Goal: Use online tool/utility: Use online tool/utility

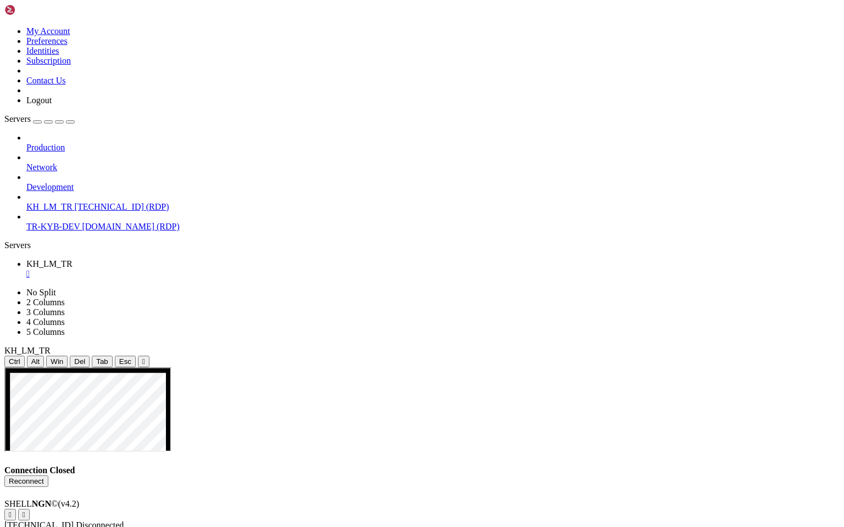
scroll to position [5, 0]
drag, startPoint x: 551, startPoint y: 740, endPoint x: 621, endPoint y: 738, distance: 70.4
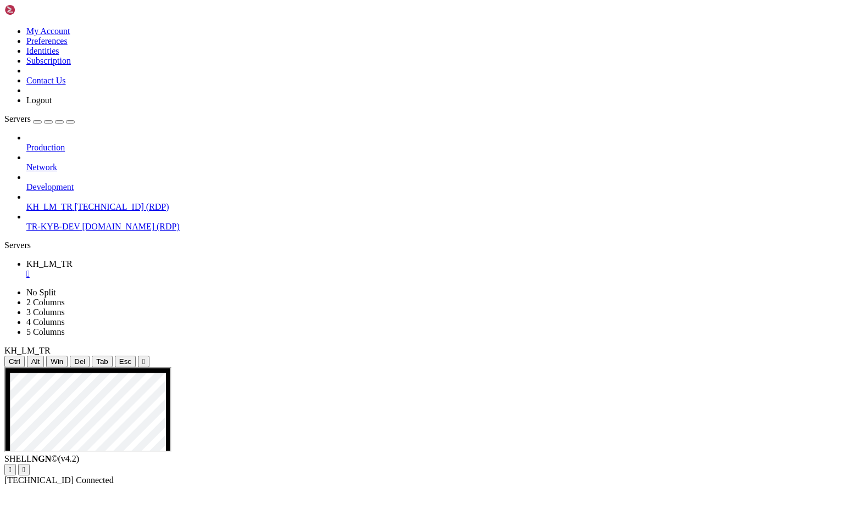
drag, startPoint x: 473, startPoint y: 739, endPoint x: 702, endPoint y: 738, distance: 229.1
drag, startPoint x: 453, startPoint y: 537, endPoint x: 441, endPoint y: 527, distance: 15.2
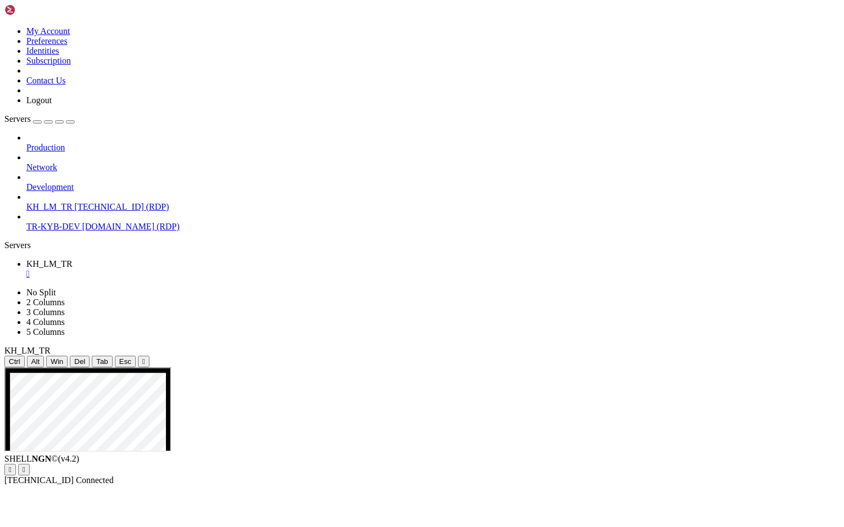
drag, startPoint x: 452, startPoint y: 536, endPoint x: 444, endPoint y: 527, distance: 11.3
drag, startPoint x: 203, startPoint y: 552, endPoint x: 211, endPoint y: 468, distance: 84.5
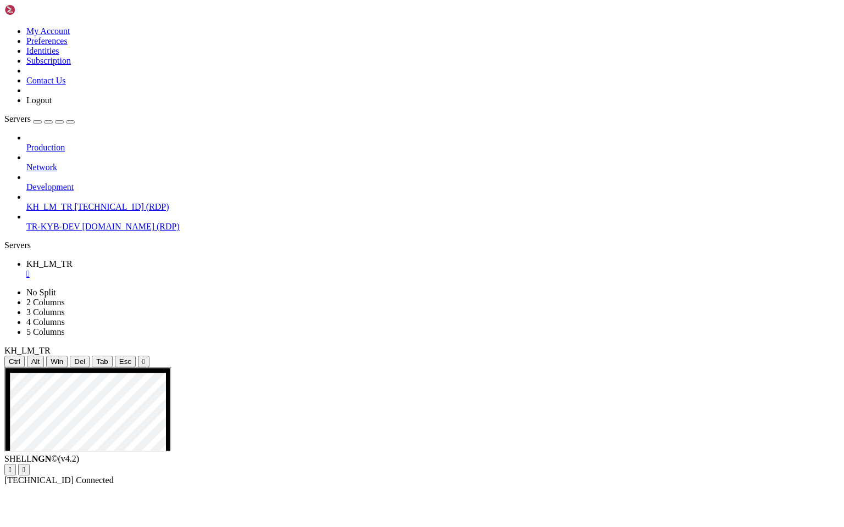
drag, startPoint x: 809, startPoint y: 620, endPoint x: 809, endPoint y: 736, distance: 115.9
drag, startPoint x: 604, startPoint y: 740, endPoint x: 302, endPoint y: 732, distance: 302.8
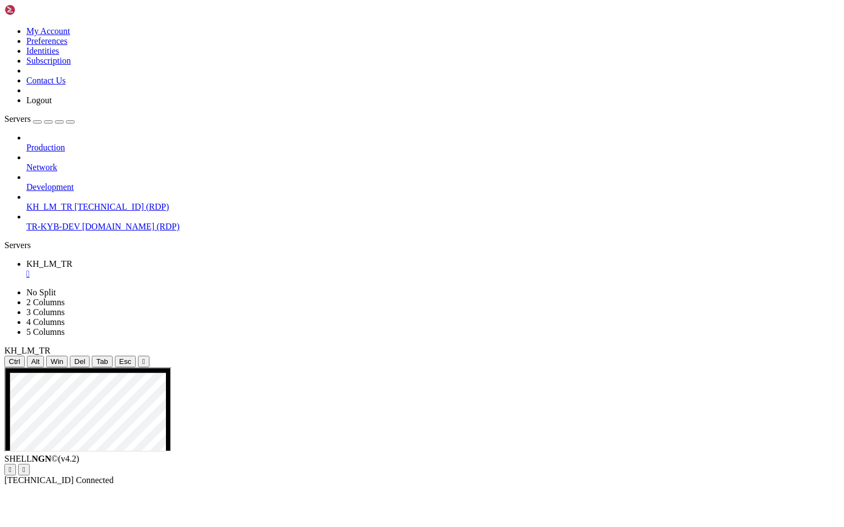
drag, startPoint x: 491, startPoint y: 738, endPoint x: 802, endPoint y: 744, distance: 311.0
drag, startPoint x: 808, startPoint y: 622, endPoint x: 810, endPoint y: 714, distance: 91.2
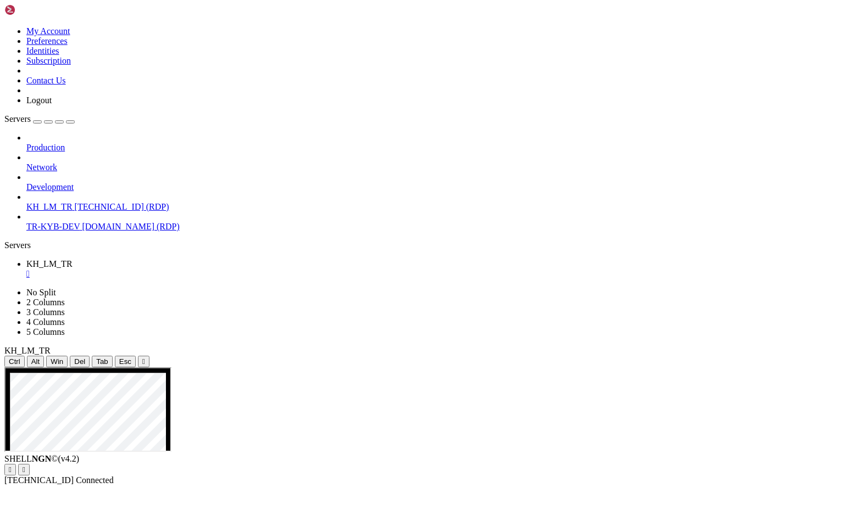
drag, startPoint x: 426, startPoint y: 722, endPoint x: 443, endPoint y: 711, distance: 19.8
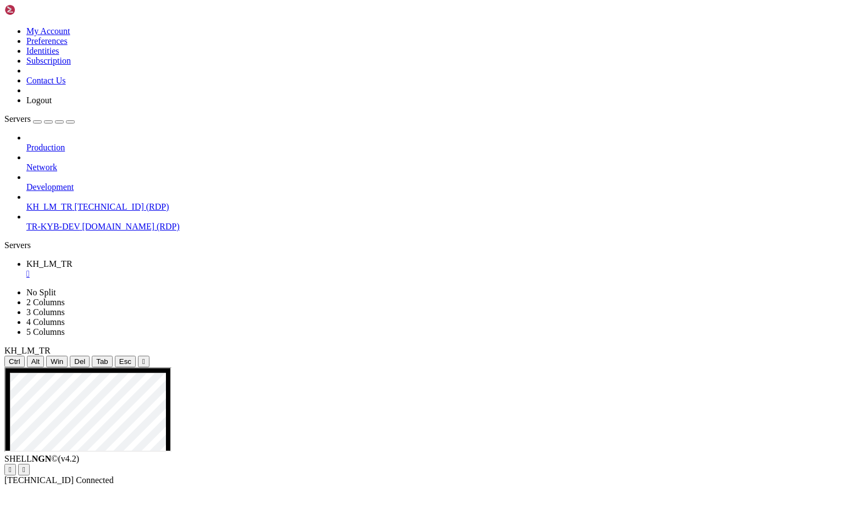
drag, startPoint x: 529, startPoint y: 740, endPoint x: 815, endPoint y: 740, distance: 285.7
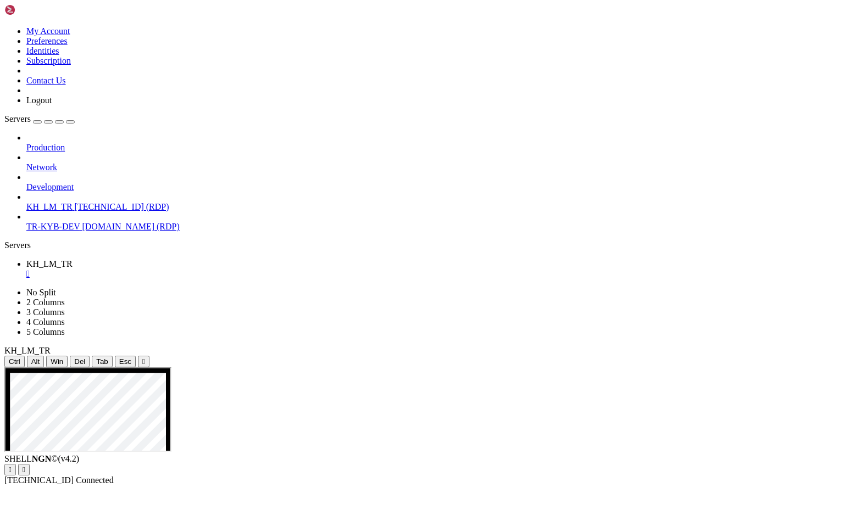
drag, startPoint x: 468, startPoint y: 738, endPoint x: 772, endPoint y: 744, distance: 304.4
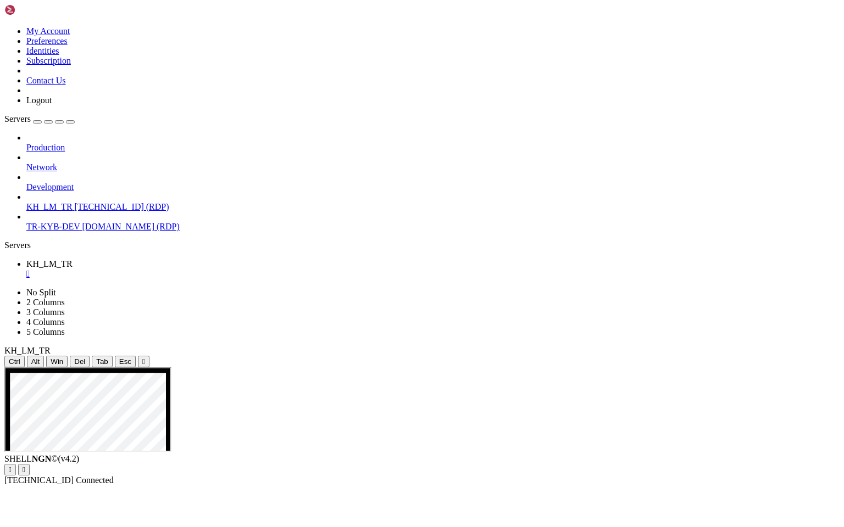
drag, startPoint x: 204, startPoint y: 562, endPoint x: 204, endPoint y: 474, distance: 87.9
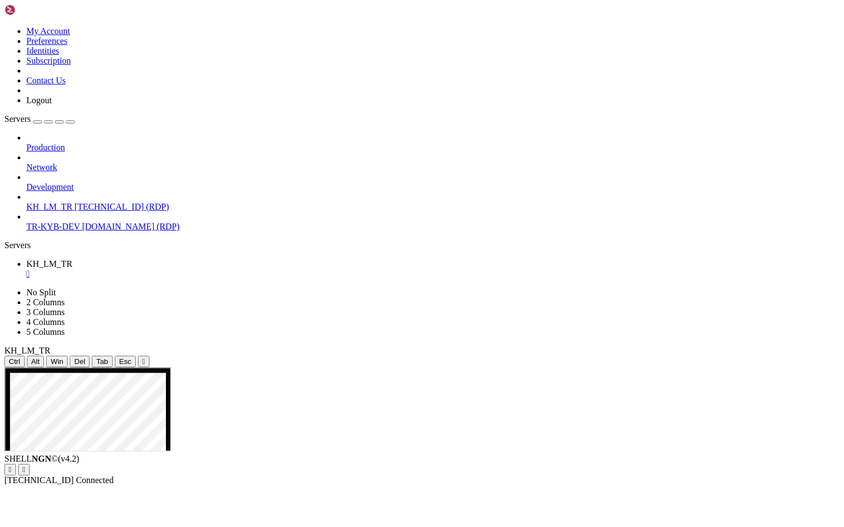
drag, startPoint x: 388, startPoint y: 491, endPoint x: 330, endPoint y: 490, distance: 57.7
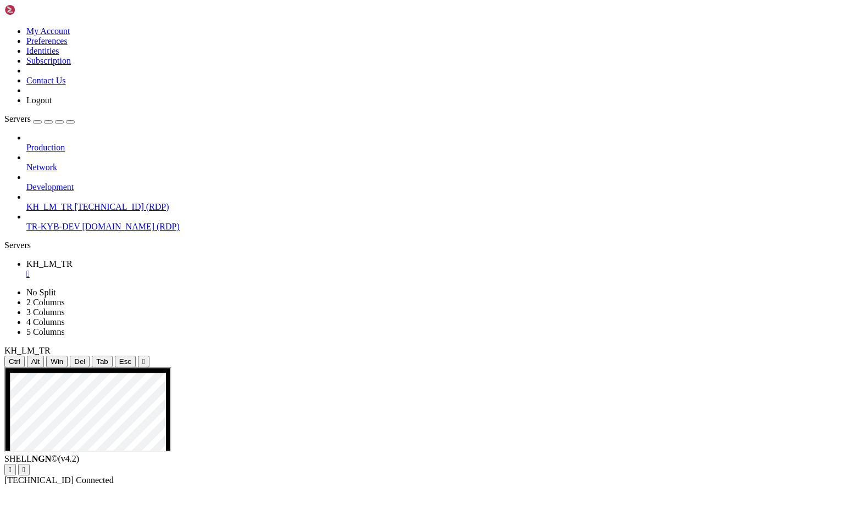
drag, startPoint x: 627, startPoint y: 736, endPoint x: 807, endPoint y: 735, distance: 179.1
drag, startPoint x: 781, startPoint y: 738, endPoint x: 348, endPoint y: 705, distance: 433.6
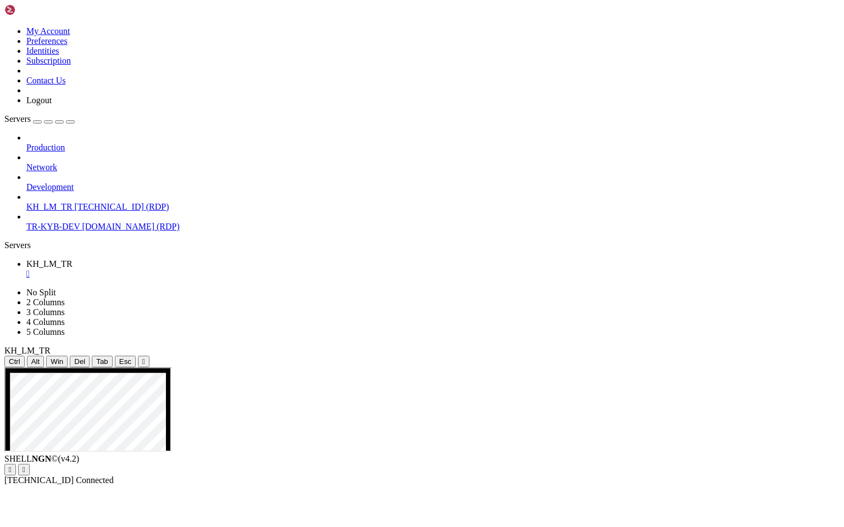
drag, startPoint x: 143, startPoint y: 586, endPoint x: 133, endPoint y: 586, distance: 10.4
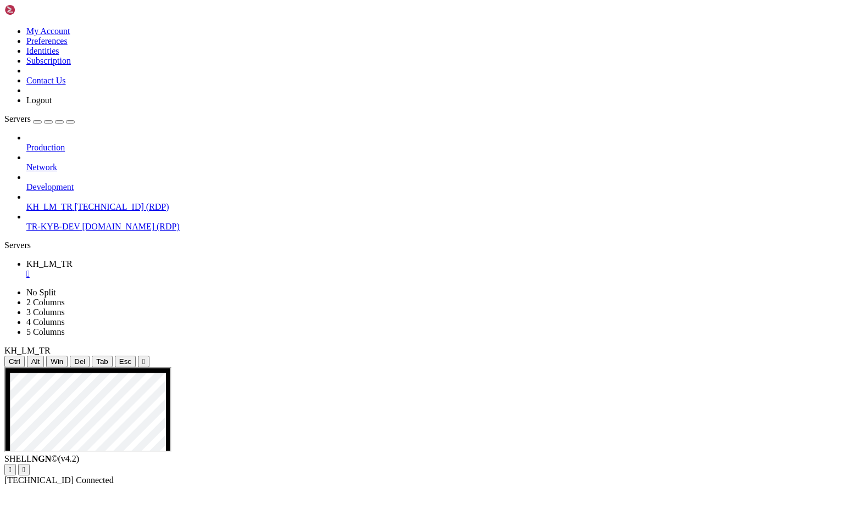
drag, startPoint x: 144, startPoint y: 587, endPoint x: 101, endPoint y: 587, distance: 44.0
drag, startPoint x: 97, startPoint y: 588, endPoint x: 74, endPoint y: 588, distance: 23.1
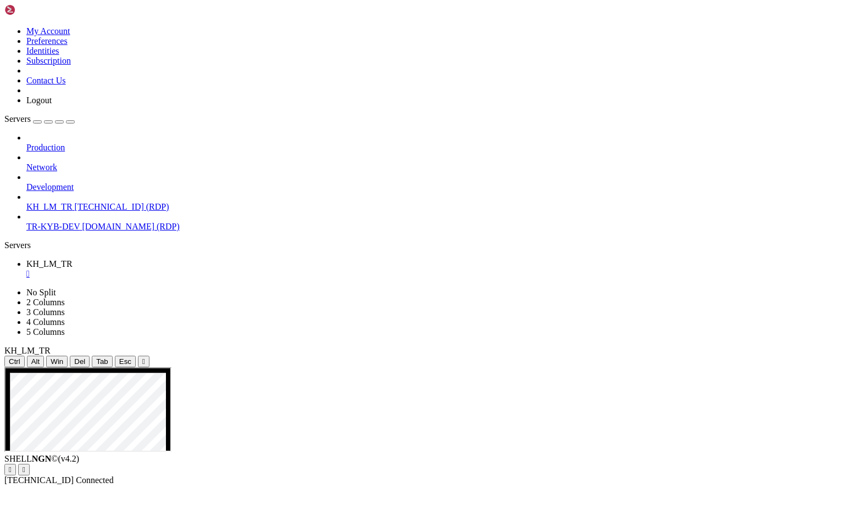
drag, startPoint x: 643, startPoint y: 865, endPoint x: 314, endPoint y: 868, distance: 328.6
